Goal: Information Seeking & Learning: Learn about a topic

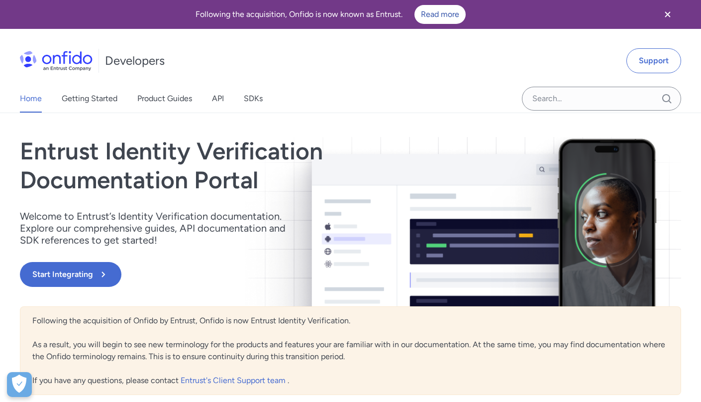
click at [667, 10] on icon "Close banner" at bounding box center [668, 14] width 12 height 12
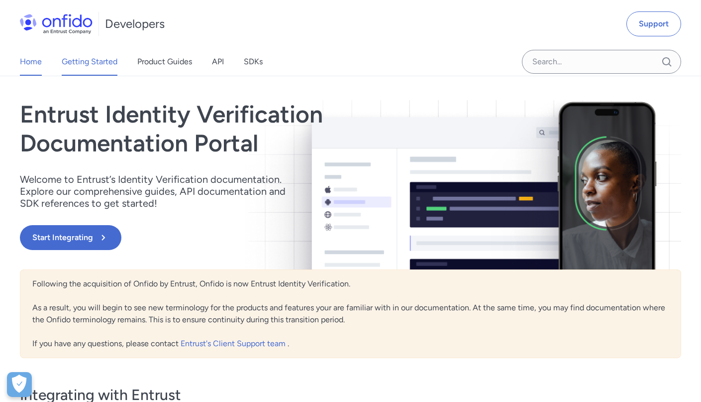
click at [89, 59] on link "Getting Started" at bounding box center [90, 62] width 56 height 28
